Goal: Task Accomplishment & Management: Manage account settings

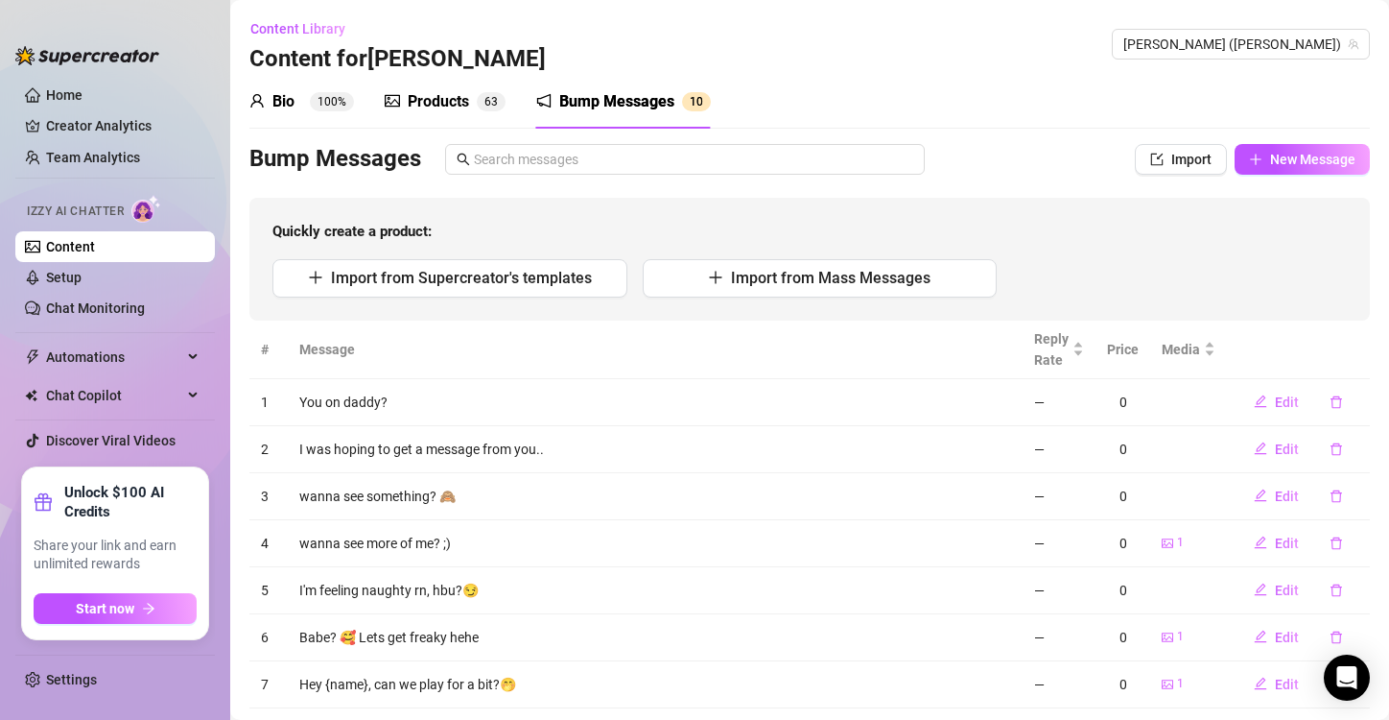
scroll to position [167, 0]
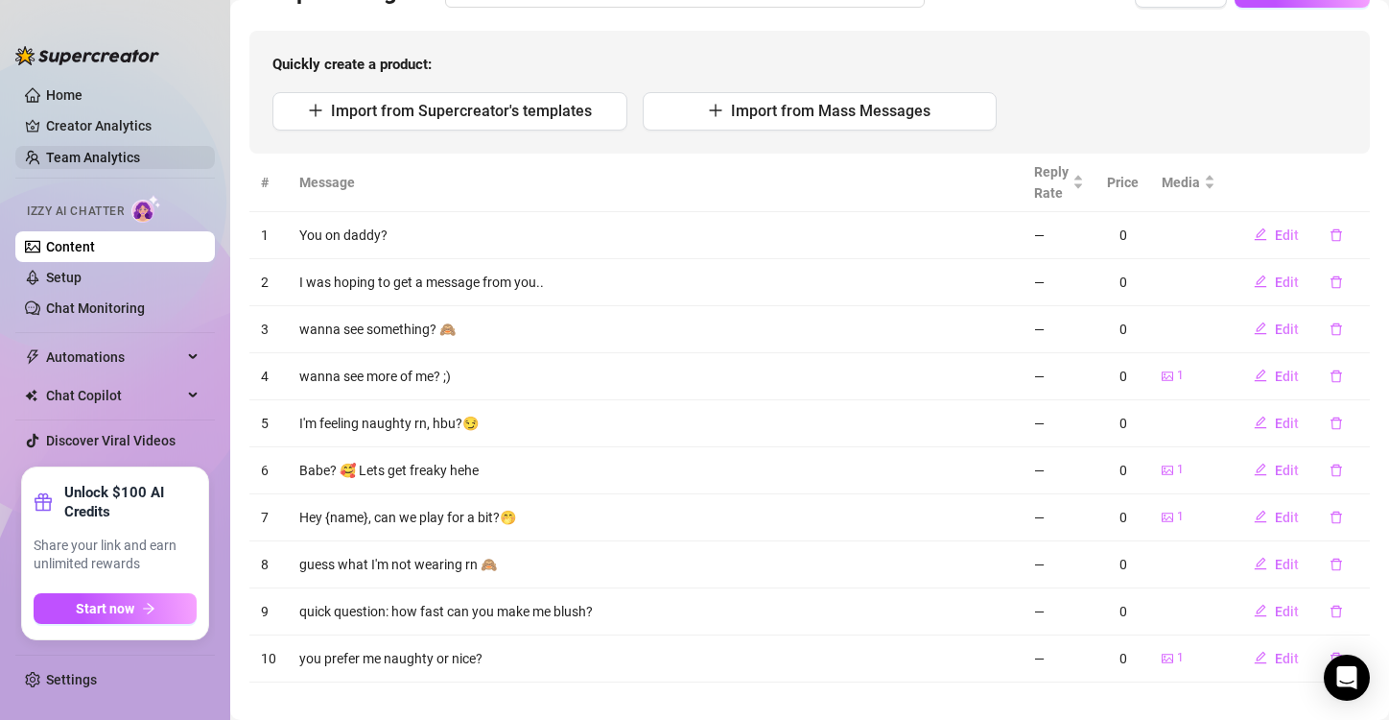
click at [72, 154] on link "Team Analytics" at bounding box center [93, 157] width 94 height 15
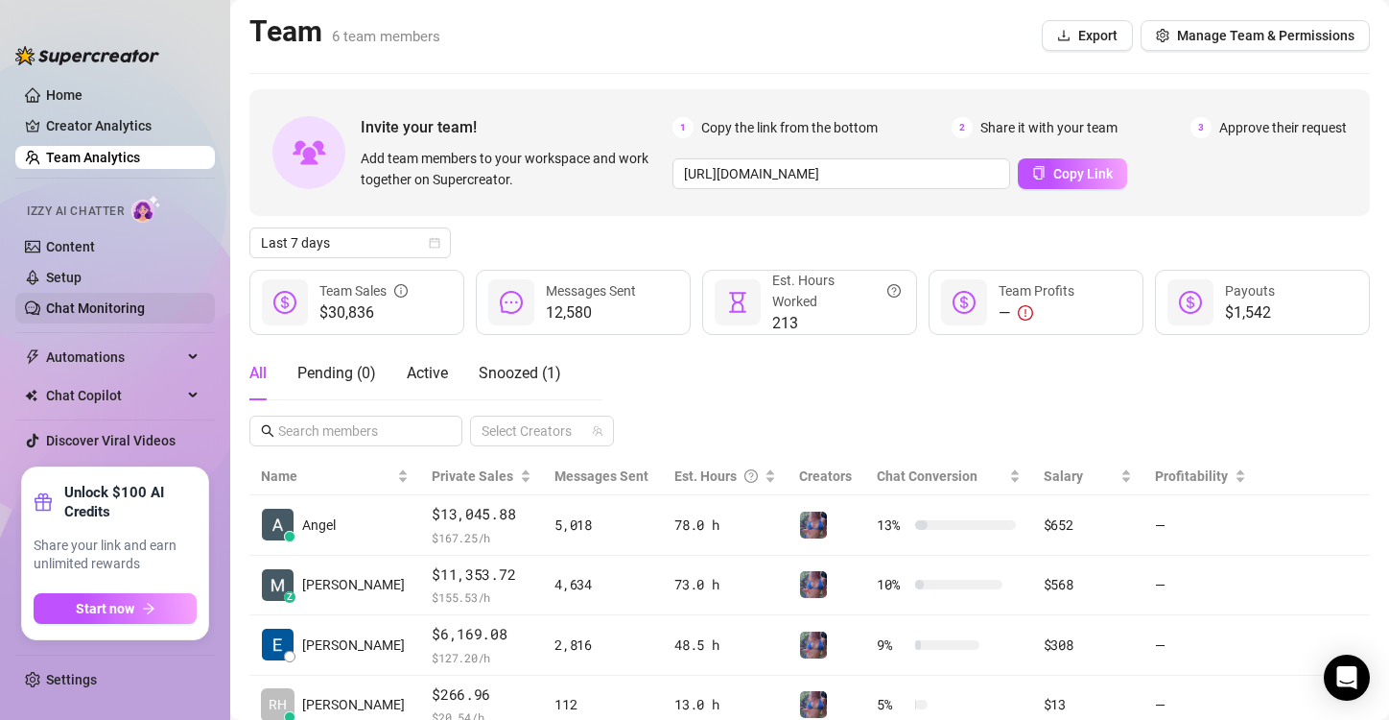
click at [93, 302] on link "Chat Monitoring" at bounding box center [95, 307] width 99 height 15
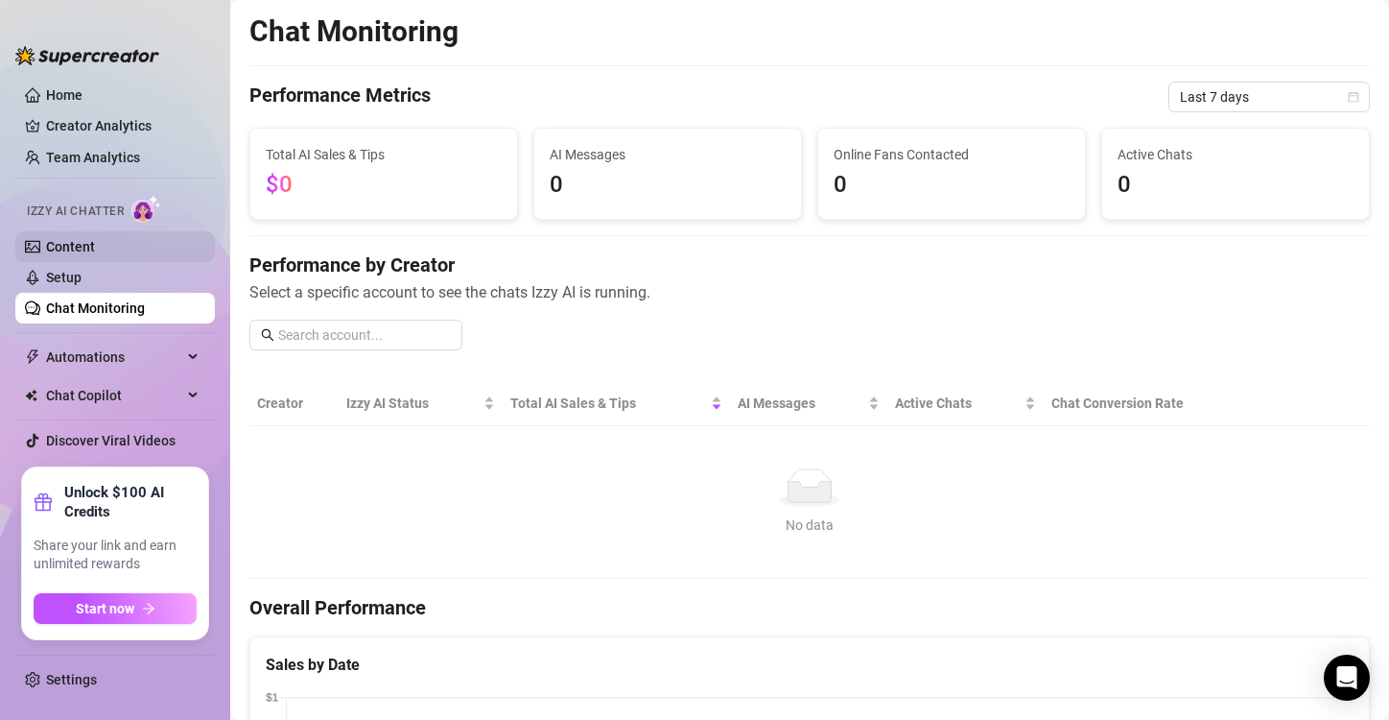
click at [76, 249] on link "Content" at bounding box center [70, 246] width 49 height 15
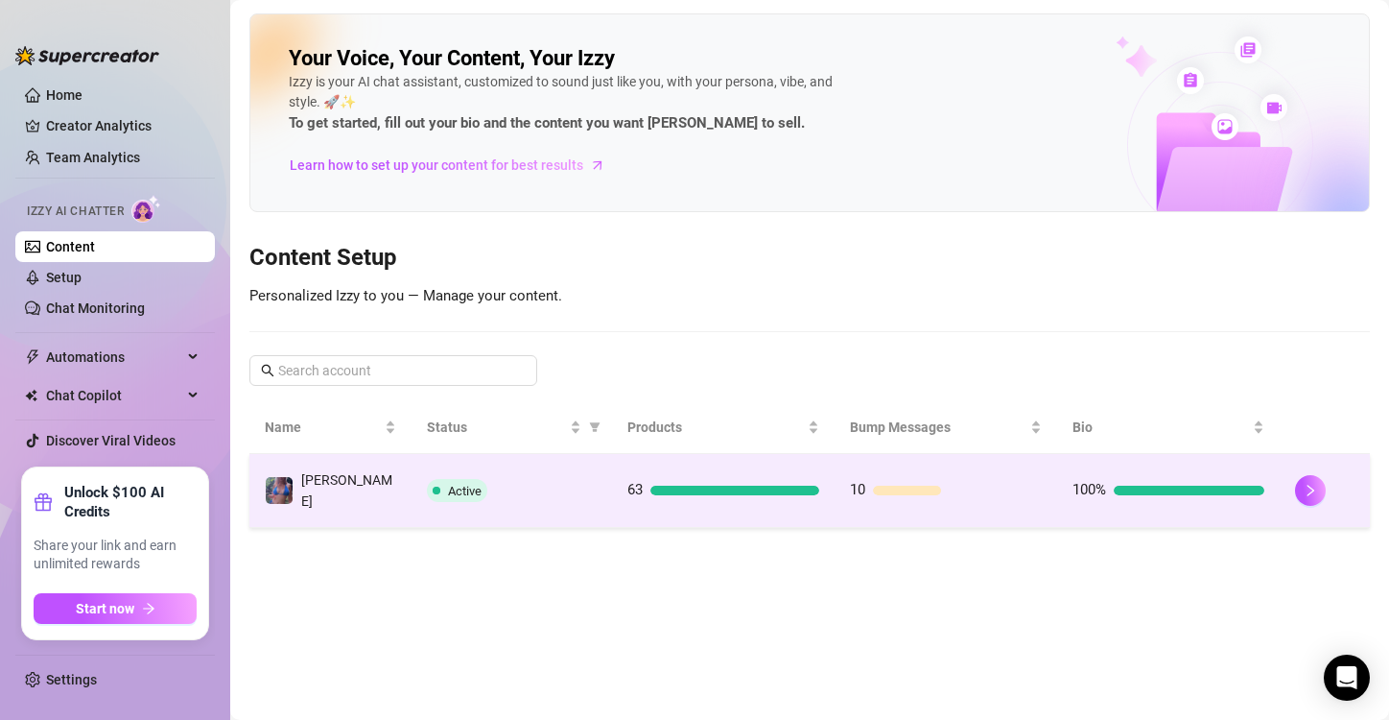
click at [746, 465] on td "63" at bounding box center [723, 491] width 223 height 74
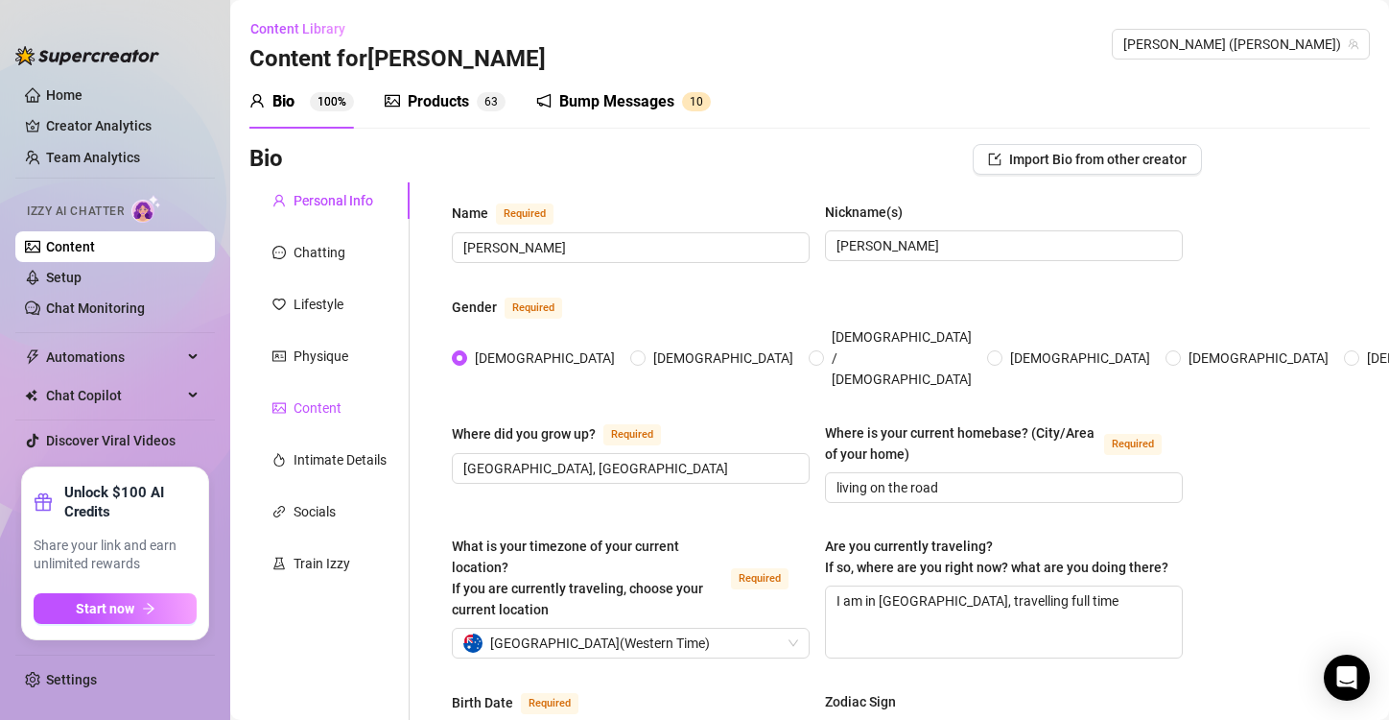
click at [310, 411] on div "Content" at bounding box center [318, 407] width 48 height 21
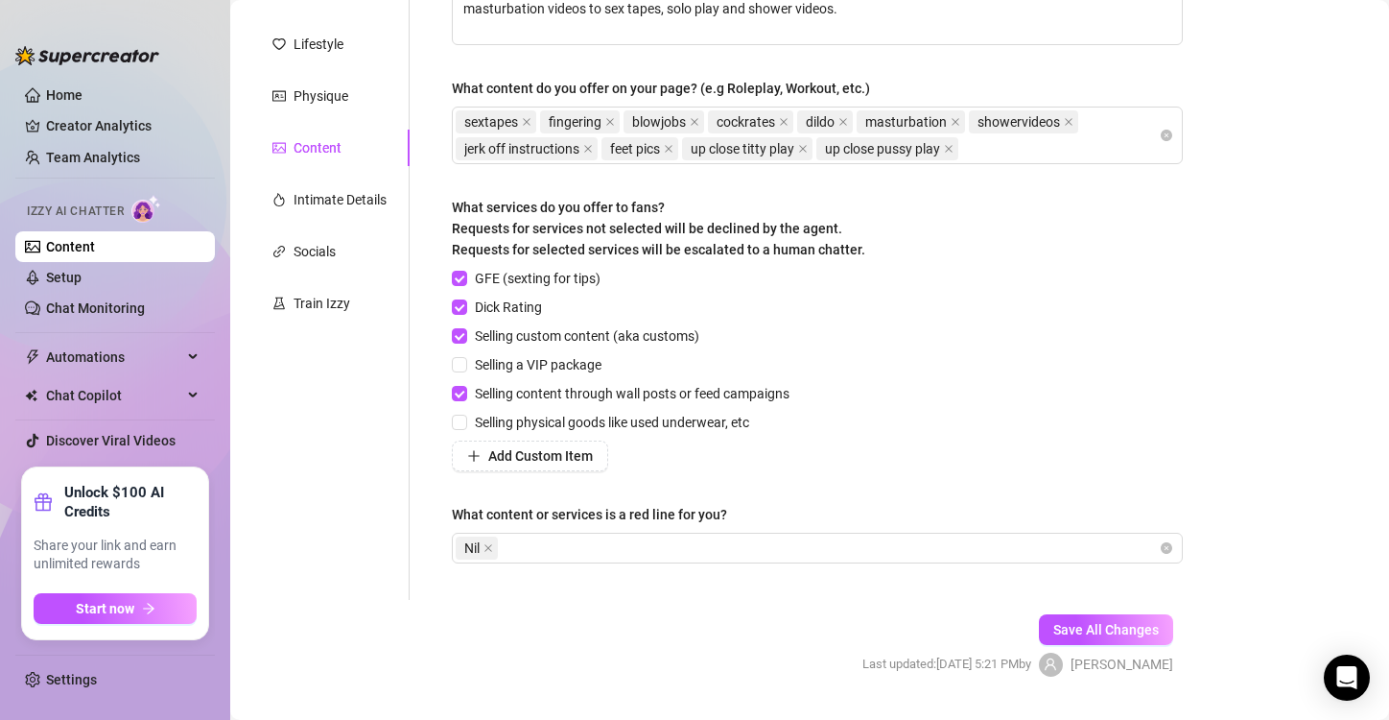
scroll to position [265, 0]
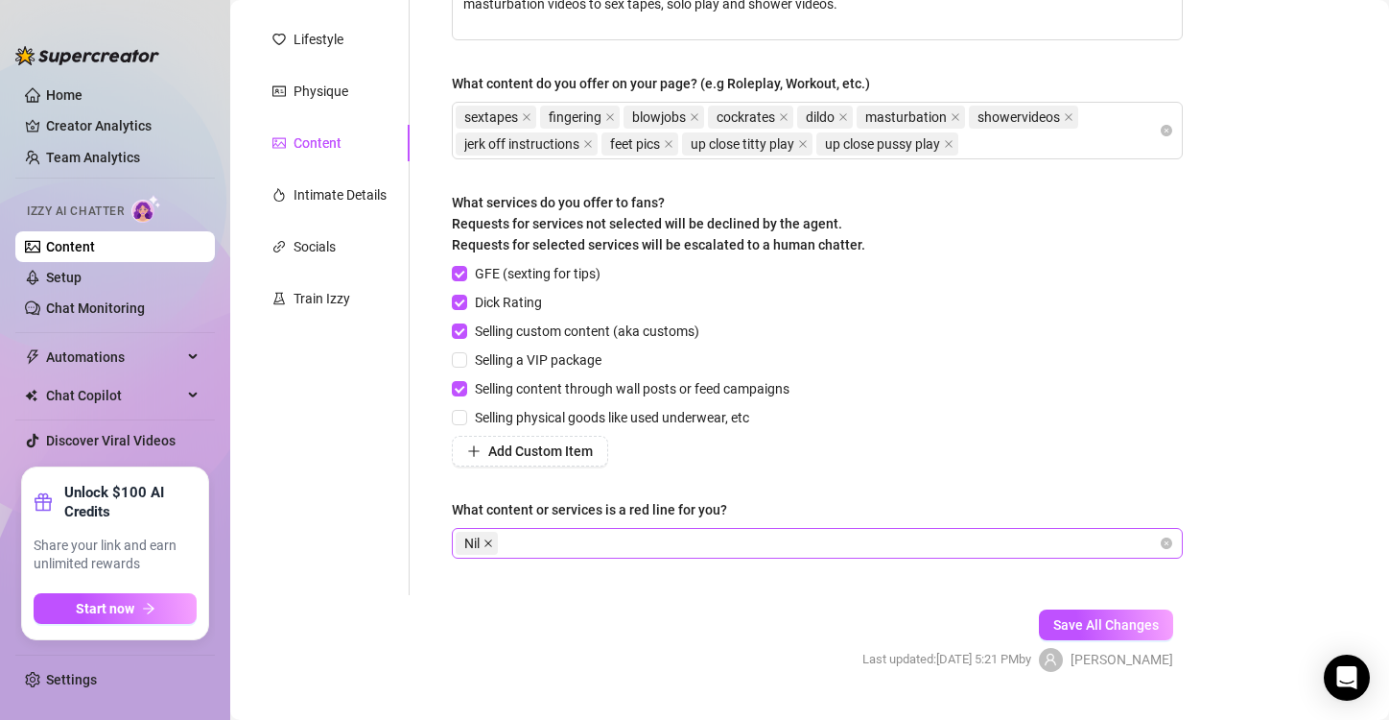
click at [490, 541] on icon "close" at bounding box center [489, 543] width 10 height 10
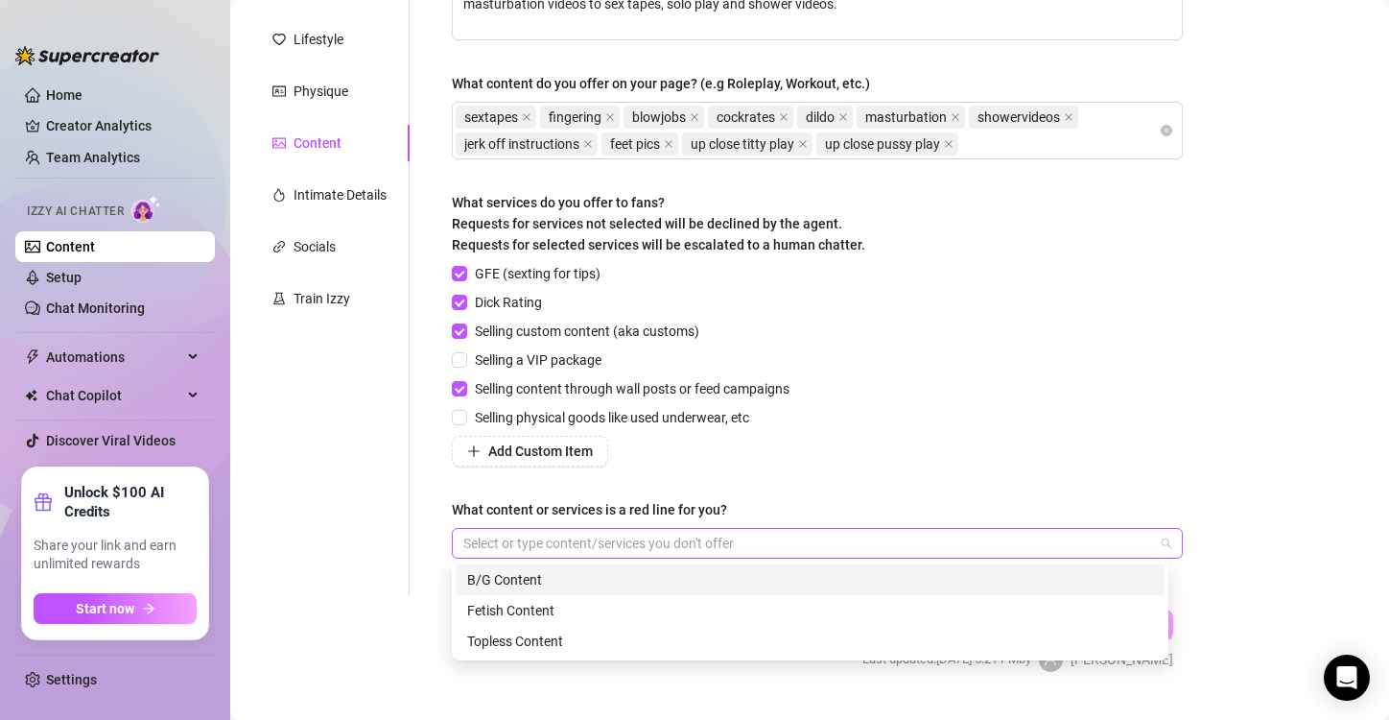
click at [490, 541] on div at bounding box center [807, 543] width 703 height 27
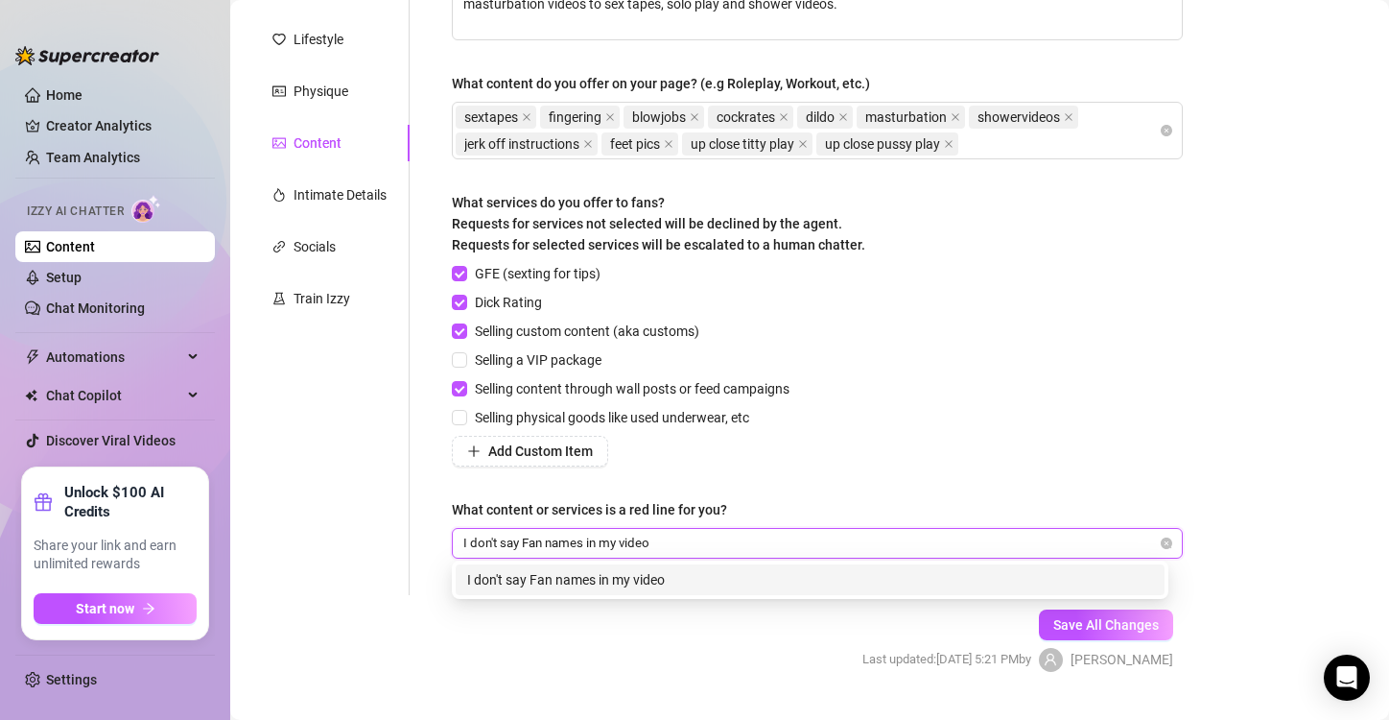
type input "I don't say Fan names in my videos"
click at [586, 581] on div "I don't say Fan names in my videos" at bounding box center [810, 579] width 686 height 21
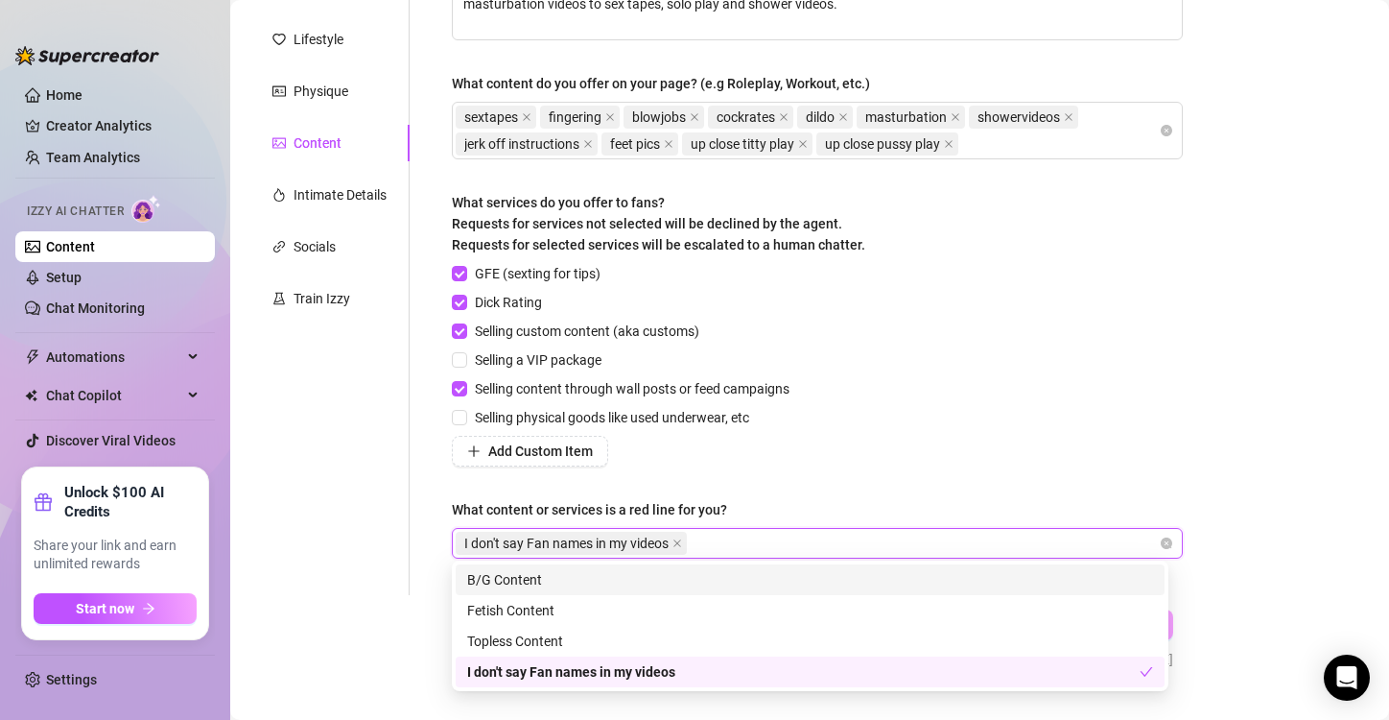
click at [915, 443] on div "GFE (sexting for tips) Dick Rating Selling custom content (aka customs) Selling…" at bounding box center [817, 364] width 731 height 203
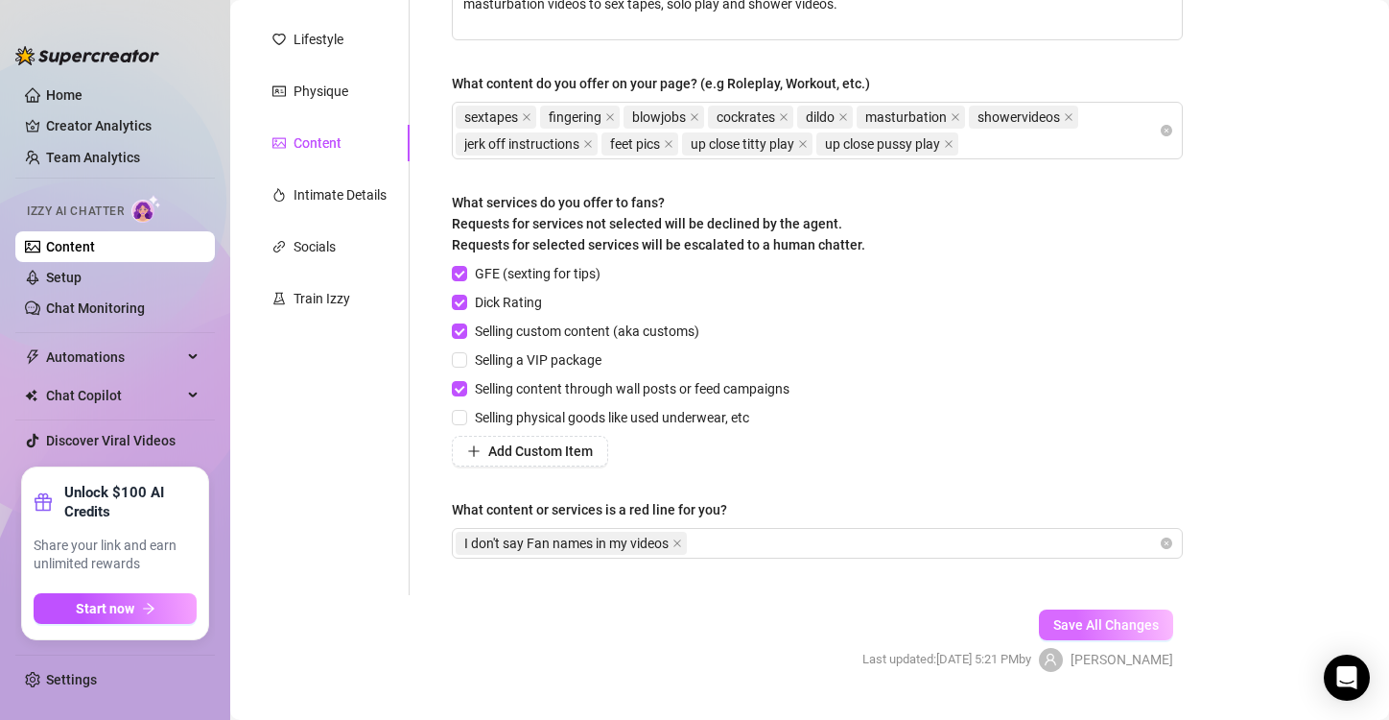
click at [1082, 614] on button "Save All Changes" at bounding box center [1106, 624] width 134 height 31
